Goal: Task Accomplishment & Management: Use online tool/utility

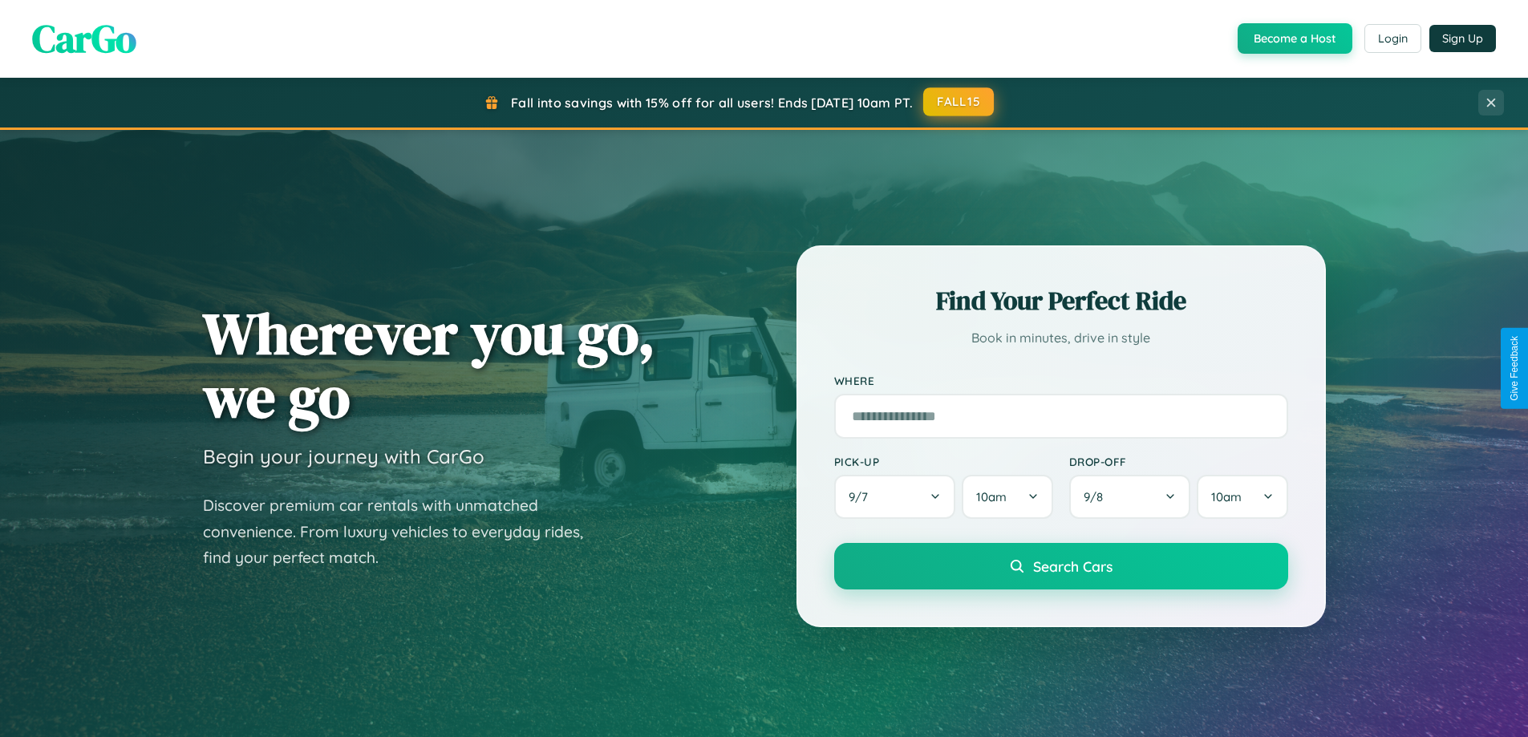
click at [960, 102] on button "FALL15" at bounding box center [958, 101] width 71 height 29
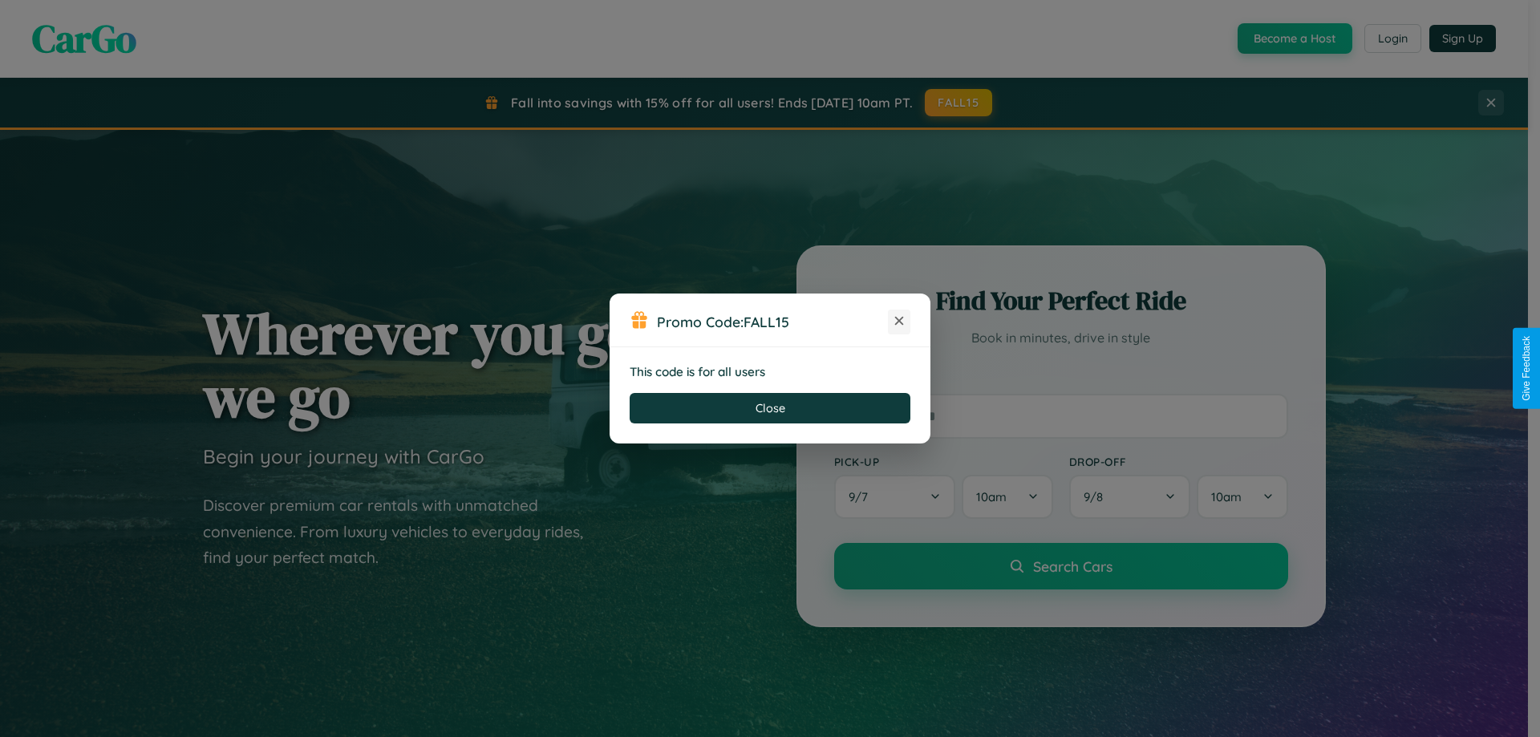
click at [899, 322] on icon at bounding box center [899, 321] width 16 height 16
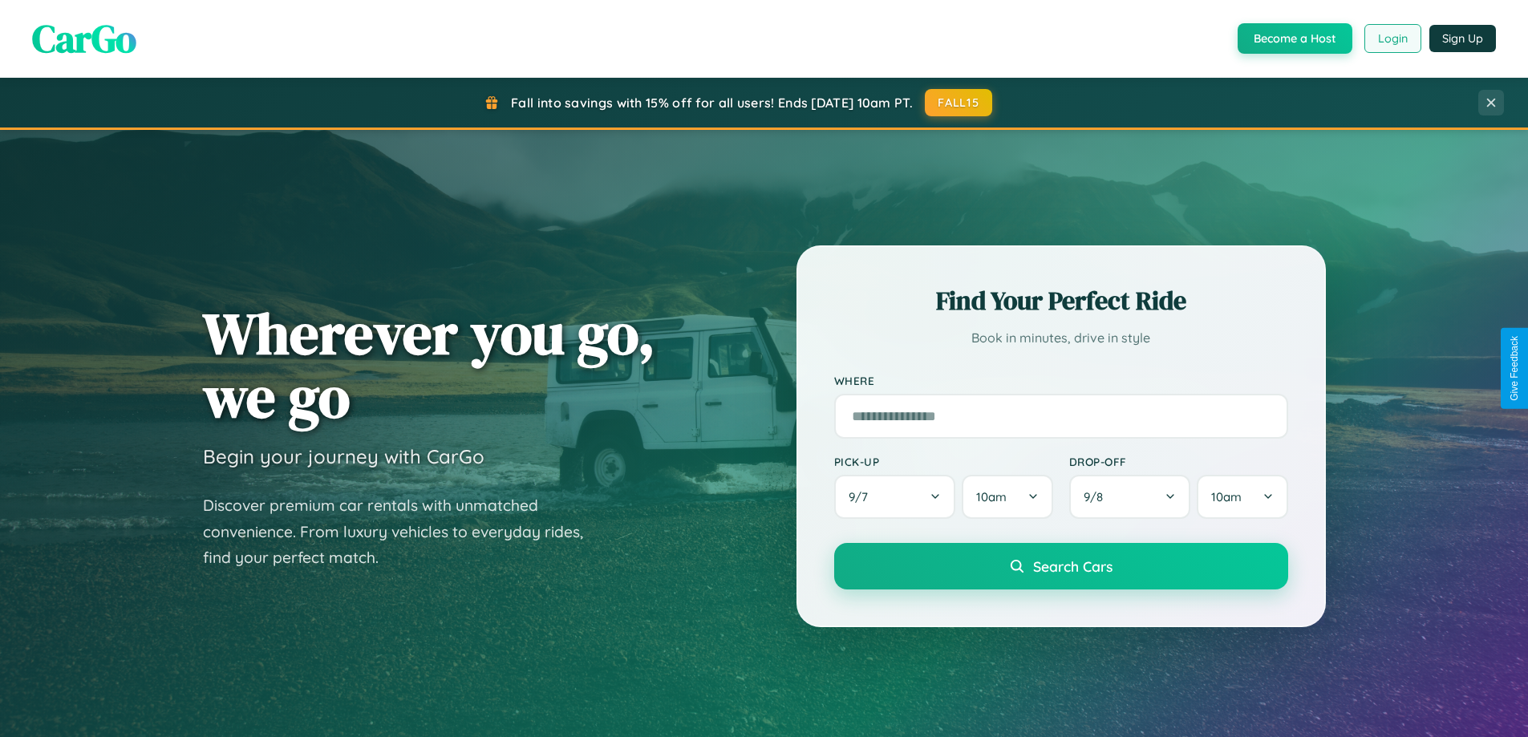
click at [1392, 39] on button "Login" at bounding box center [1393, 38] width 57 height 29
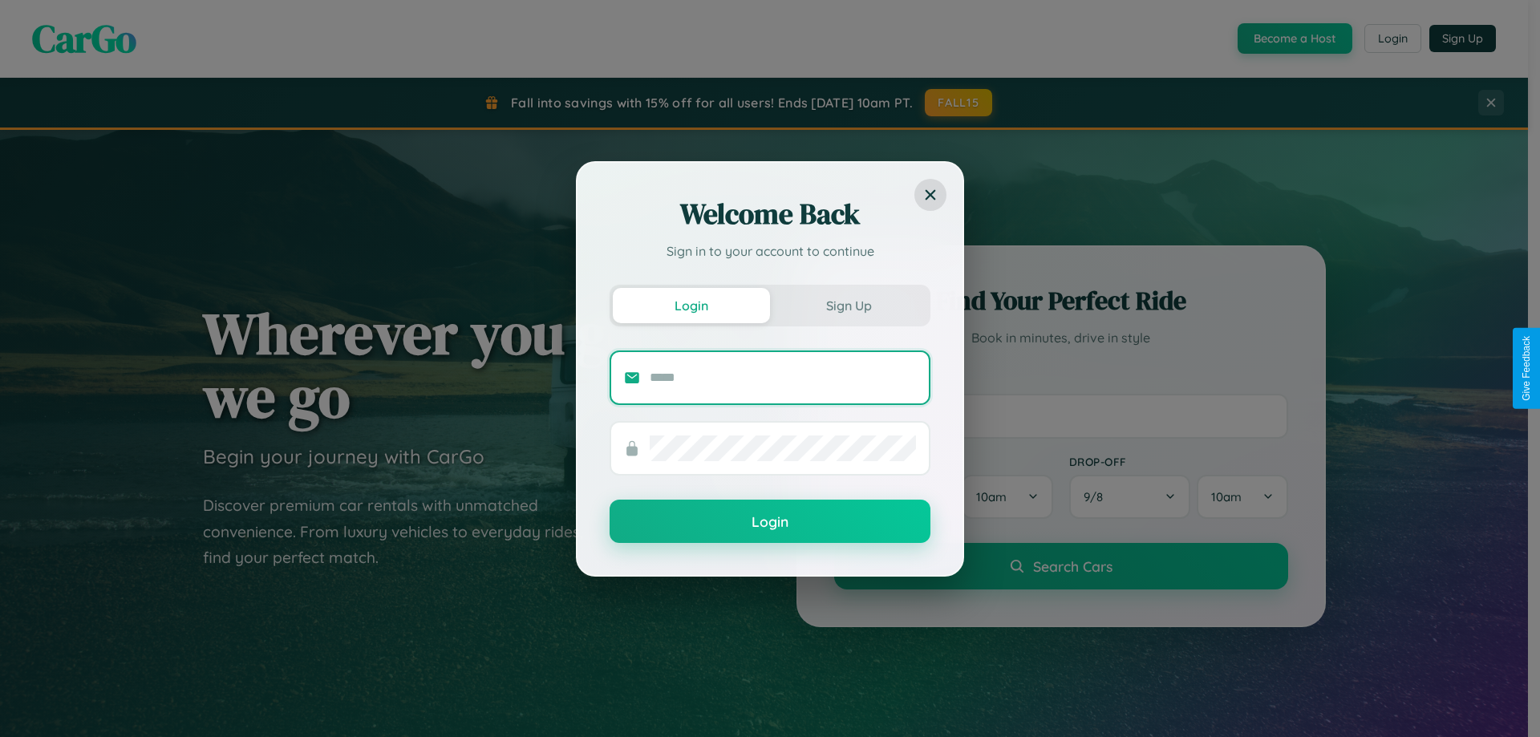
click at [783, 377] on input "text" at bounding box center [783, 378] width 266 height 26
type input "**********"
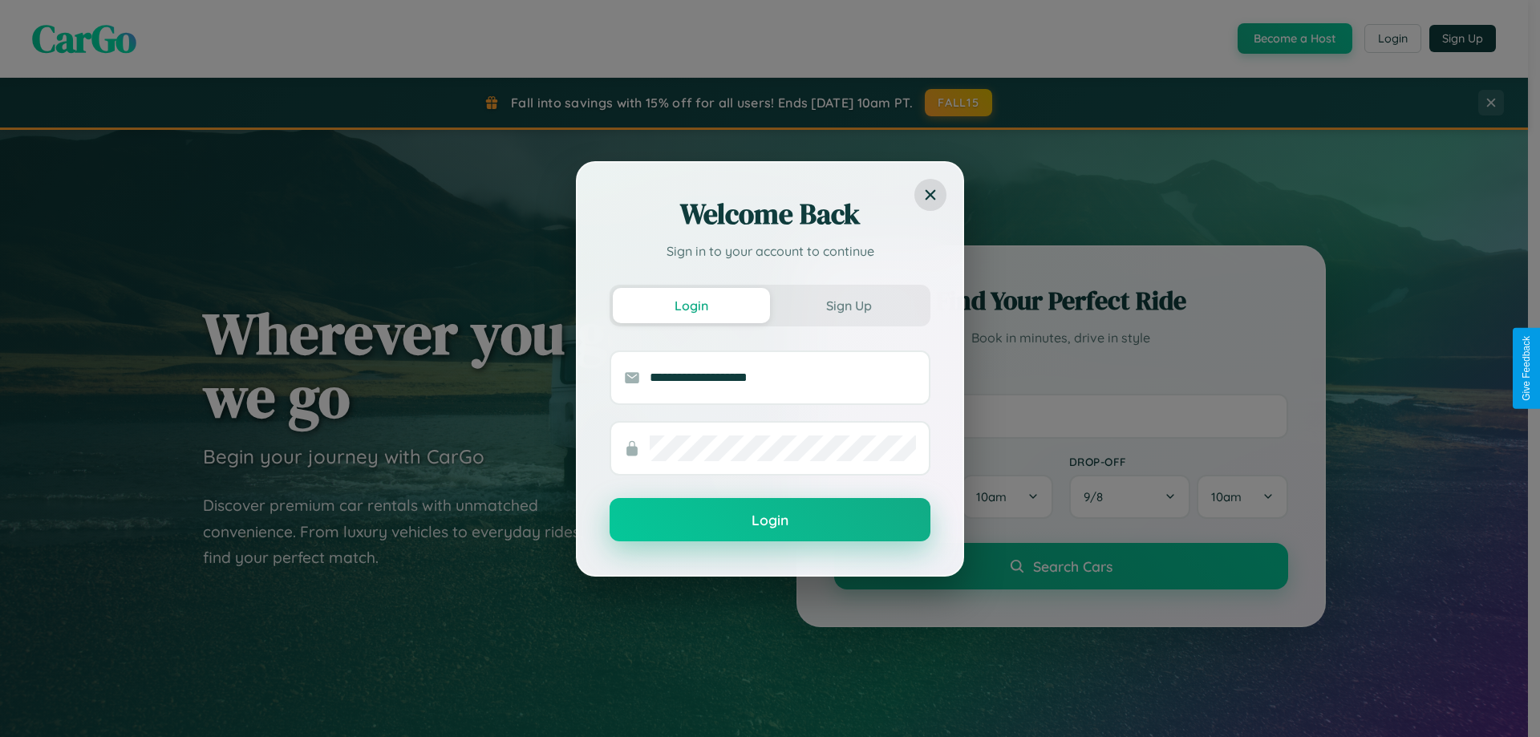
click at [770, 521] on button "Login" at bounding box center [770, 519] width 321 height 43
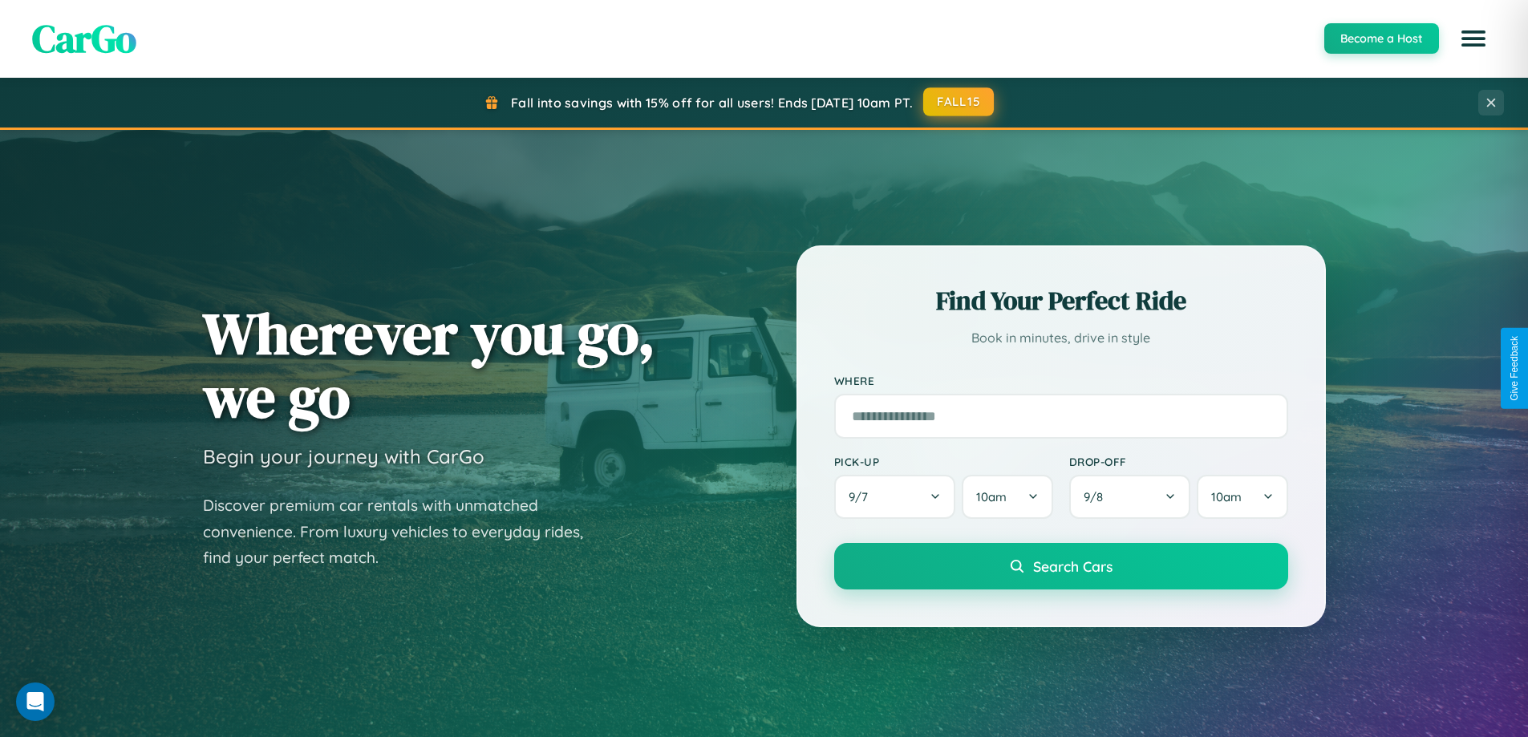
click at [960, 102] on button "FALL15" at bounding box center [958, 101] width 71 height 29
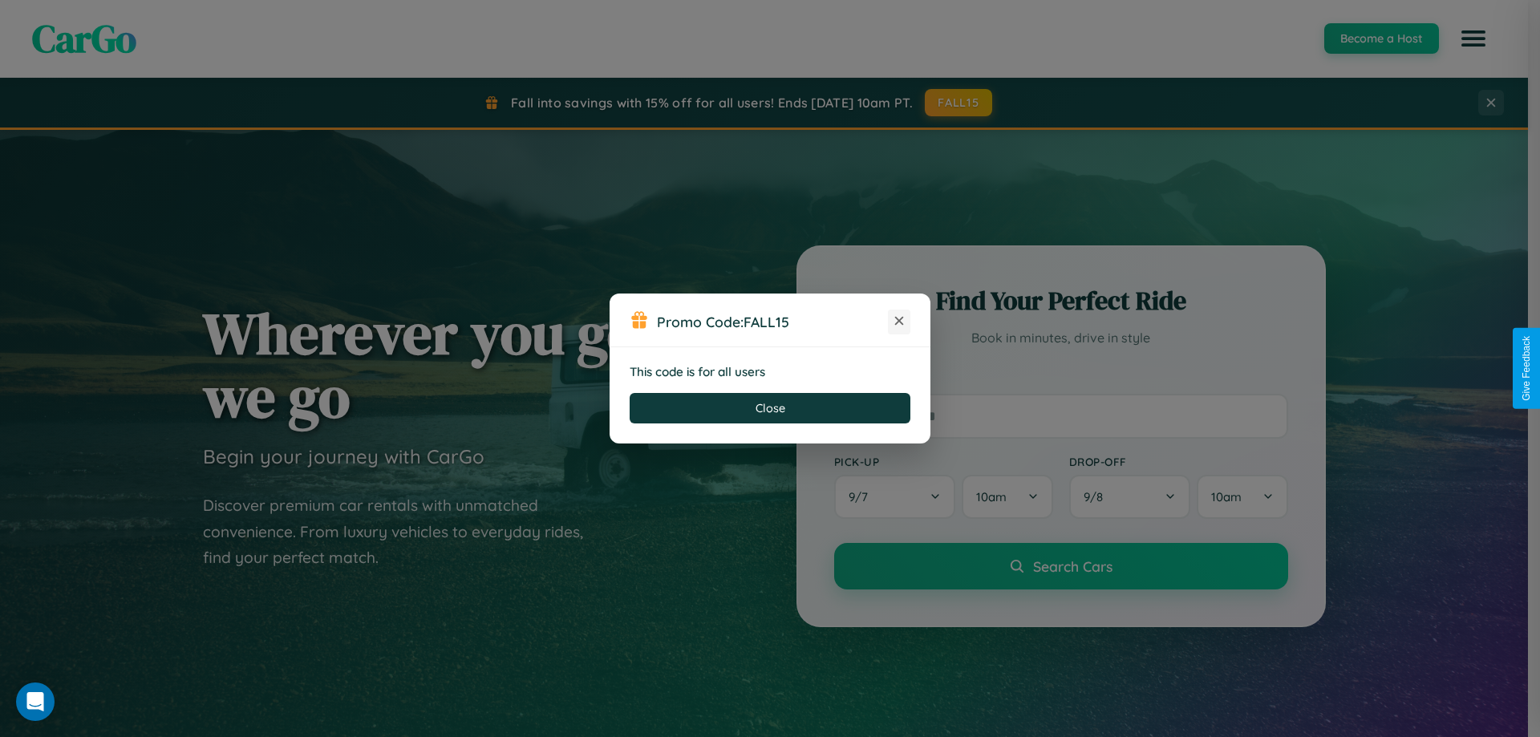
click at [899, 322] on icon at bounding box center [899, 321] width 16 height 16
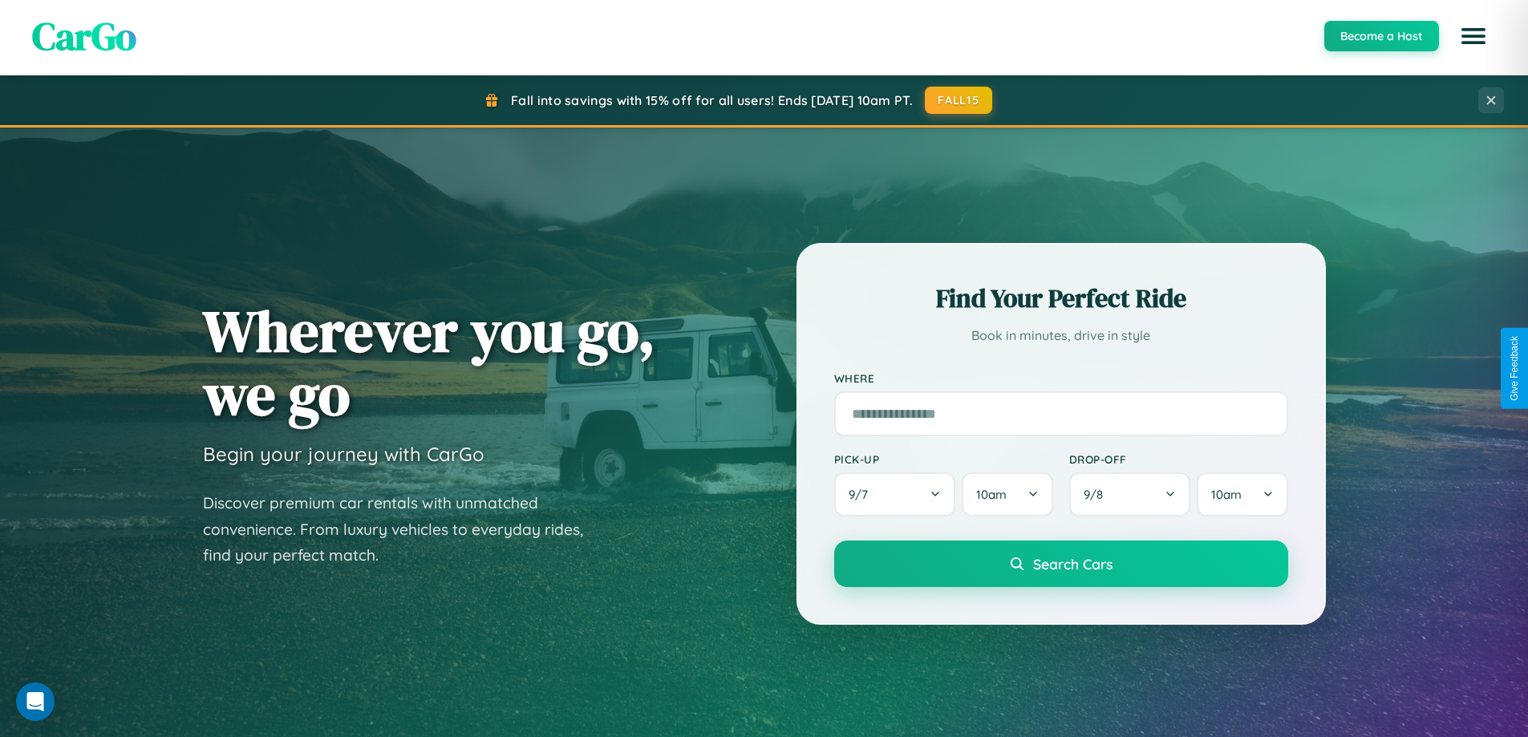
scroll to position [2578, 0]
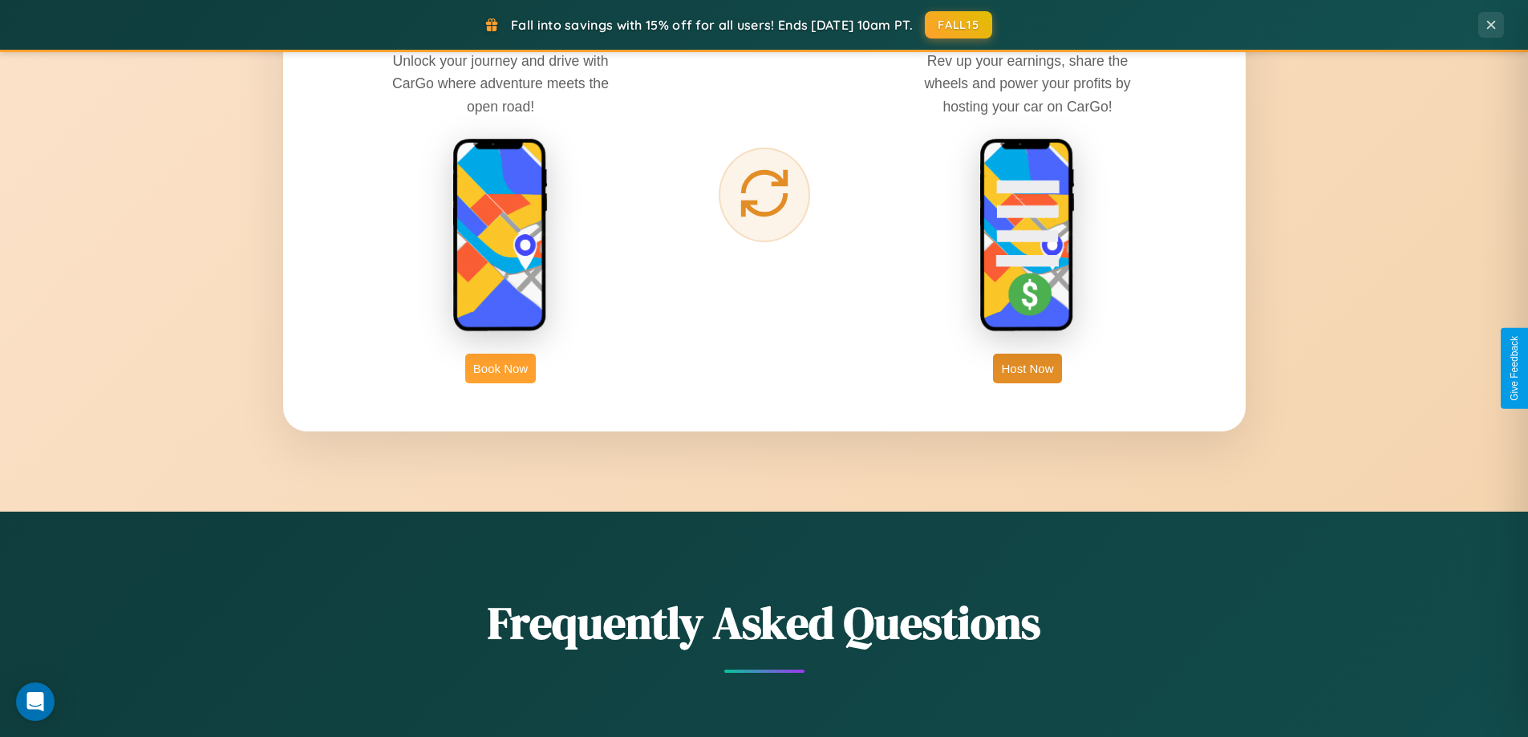
click at [501, 368] on button "Book Now" at bounding box center [500, 369] width 71 height 30
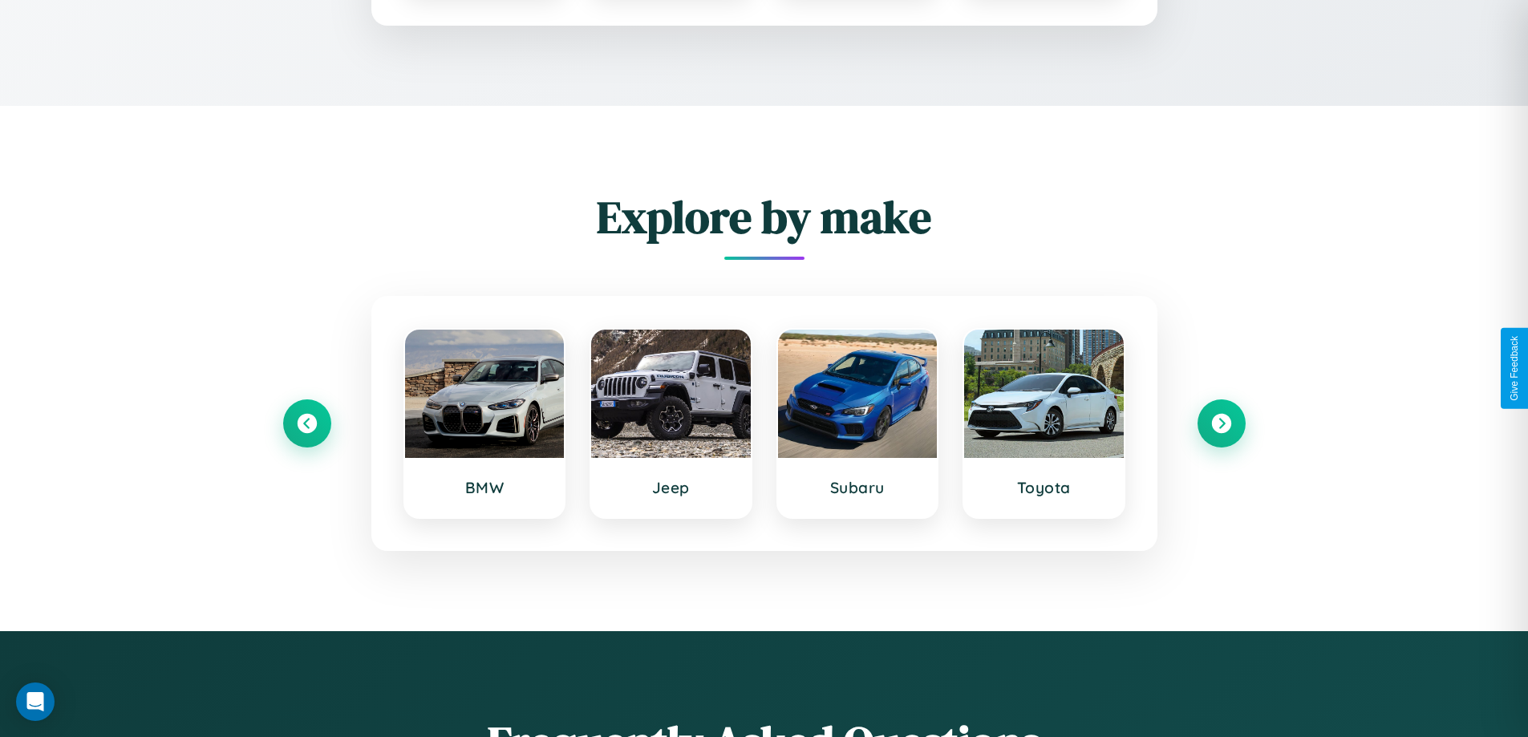
scroll to position [2631, 0]
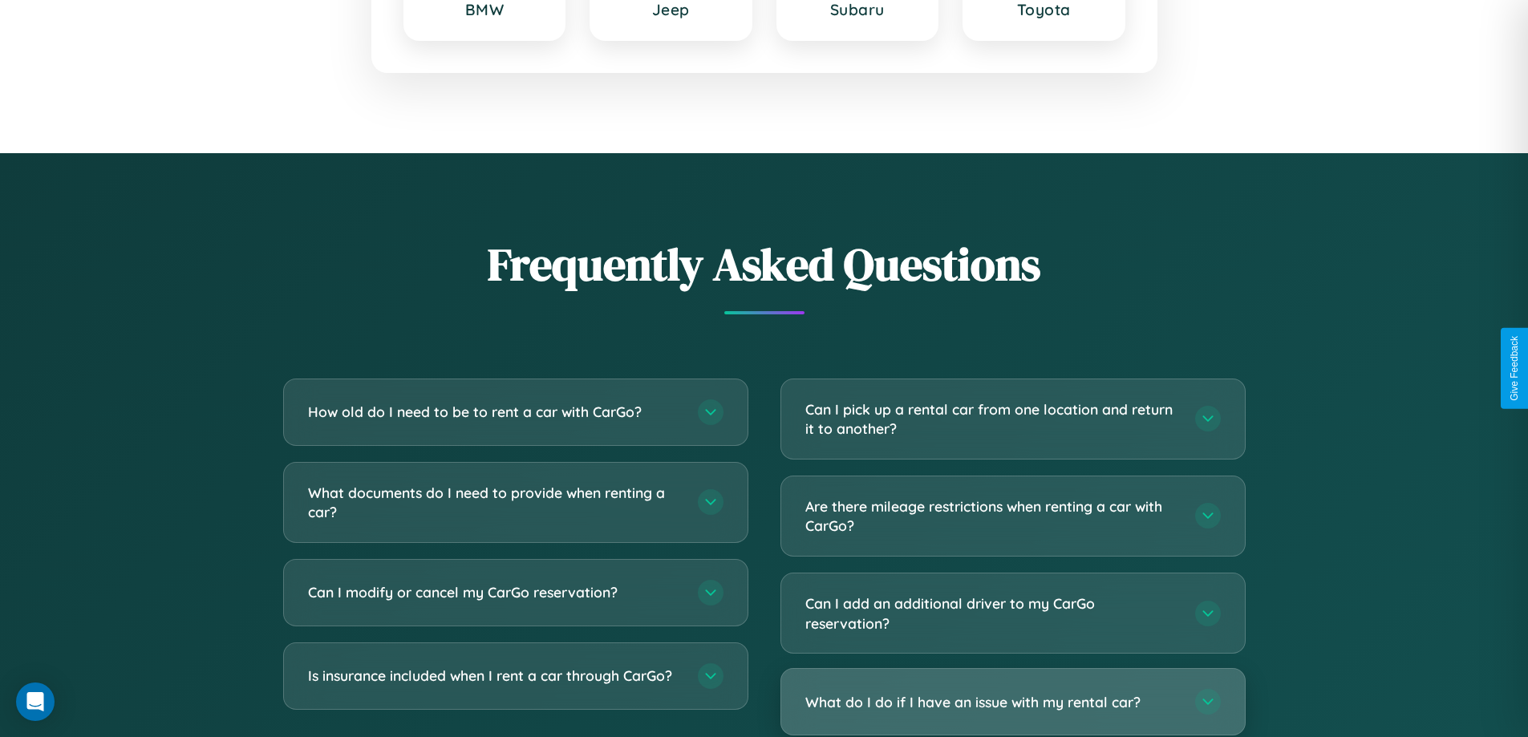
click at [1012, 703] on h3 "What do I do if I have an issue with my rental car?" at bounding box center [993, 702] width 374 height 20
